Goal: Information Seeking & Learning: Learn about a topic

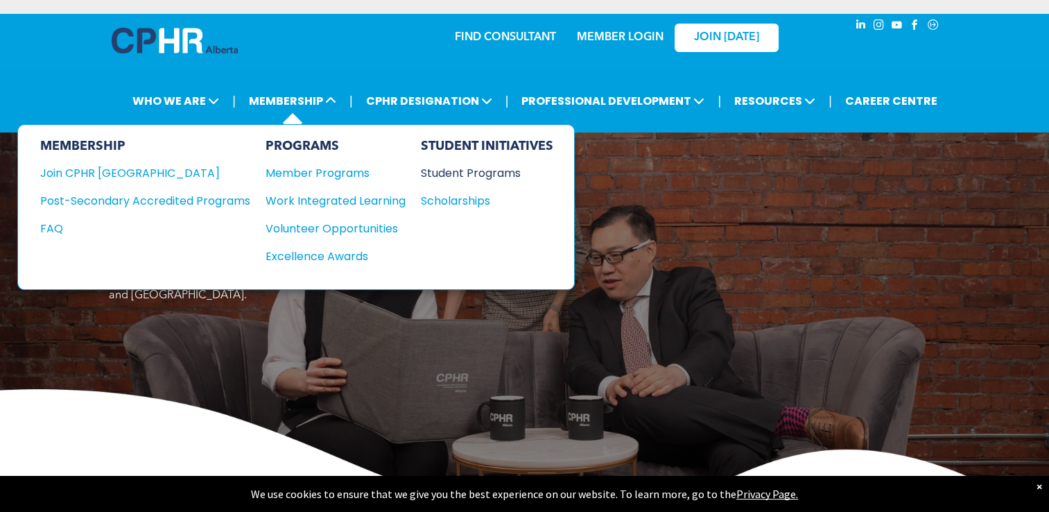
click at [499, 173] on div "Student Programs" at bounding box center [480, 172] width 119 height 17
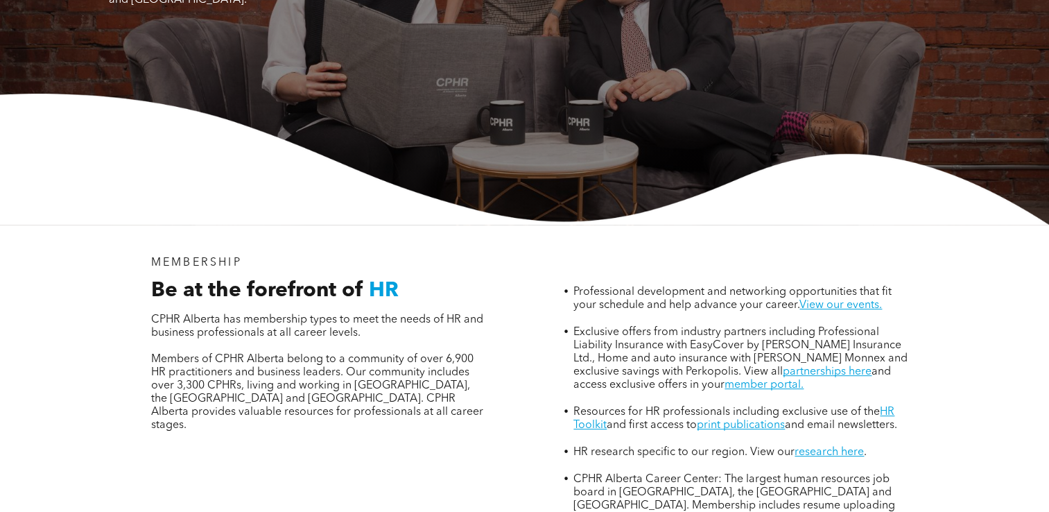
scroll to position [485, 0]
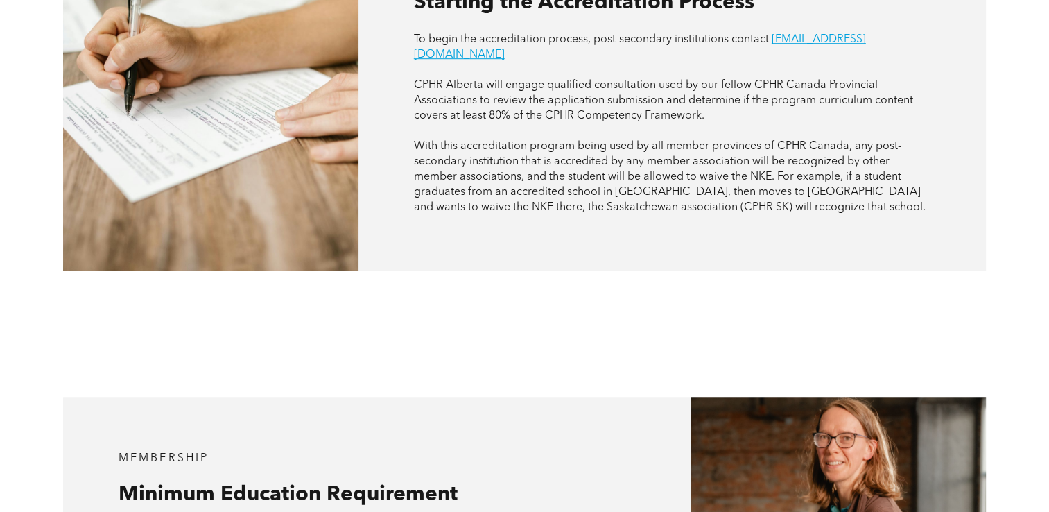
scroll to position [1248, 0]
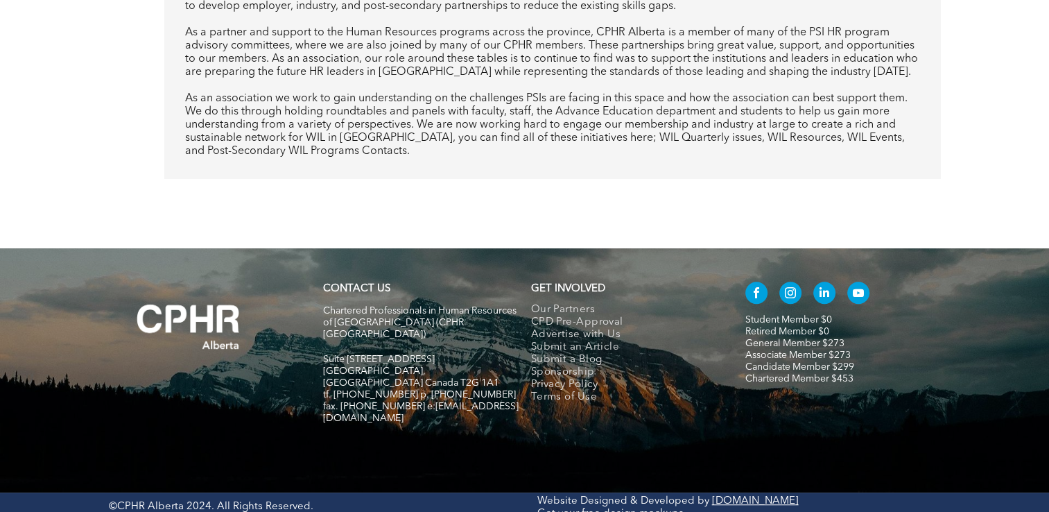
scroll to position [867, 0]
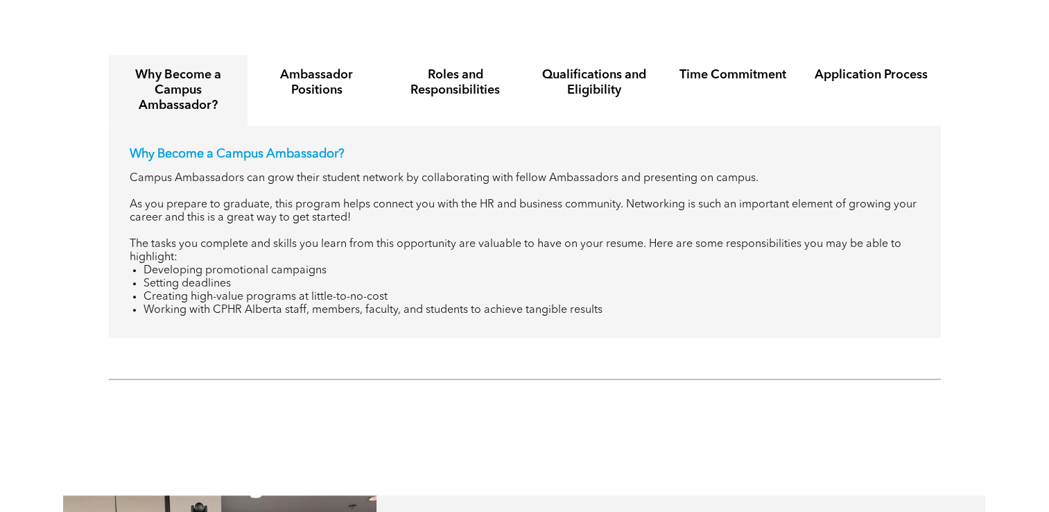
scroll to position [1664, 0]
